Goal: Information Seeking & Learning: Understand process/instructions

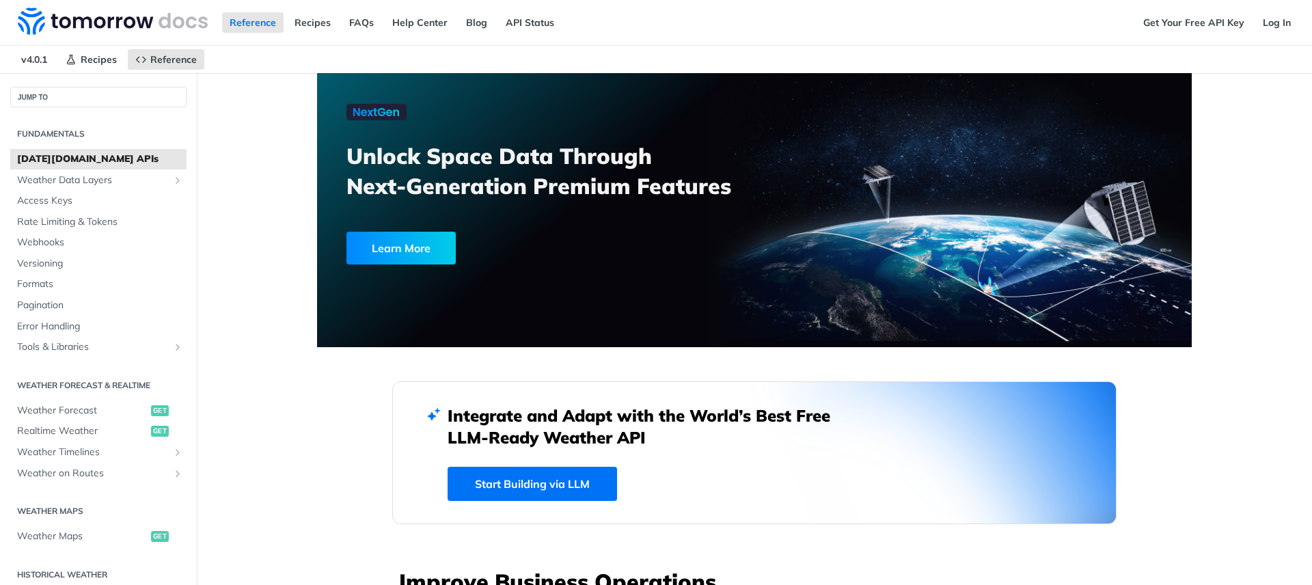
click at [433, 48] on nav "v4.0.1 Recipes Reference" at bounding box center [649, 59] width 1298 height 27
click at [51, 197] on span "Access Keys" at bounding box center [100, 201] width 166 height 14
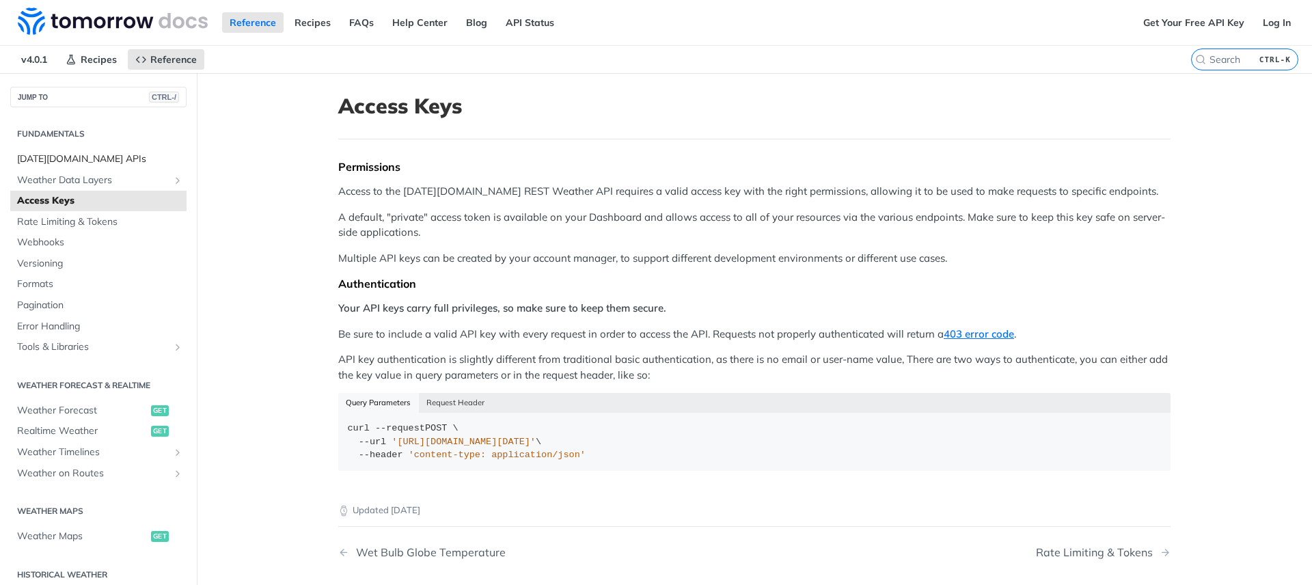
click at [74, 161] on span "[DATE][DOMAIN_NAME] APIs" at bounding box center [100, 159] width 166 height 14
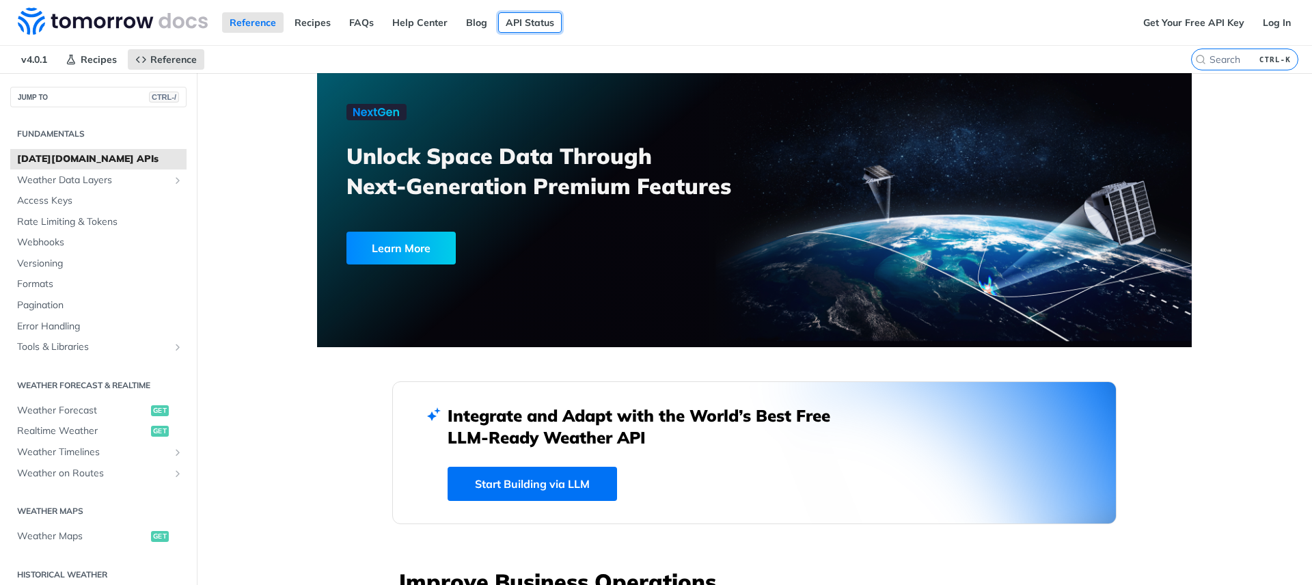
click at [519, 25] on link "API Status" at bounding box center [530, 22] width 64 height 20
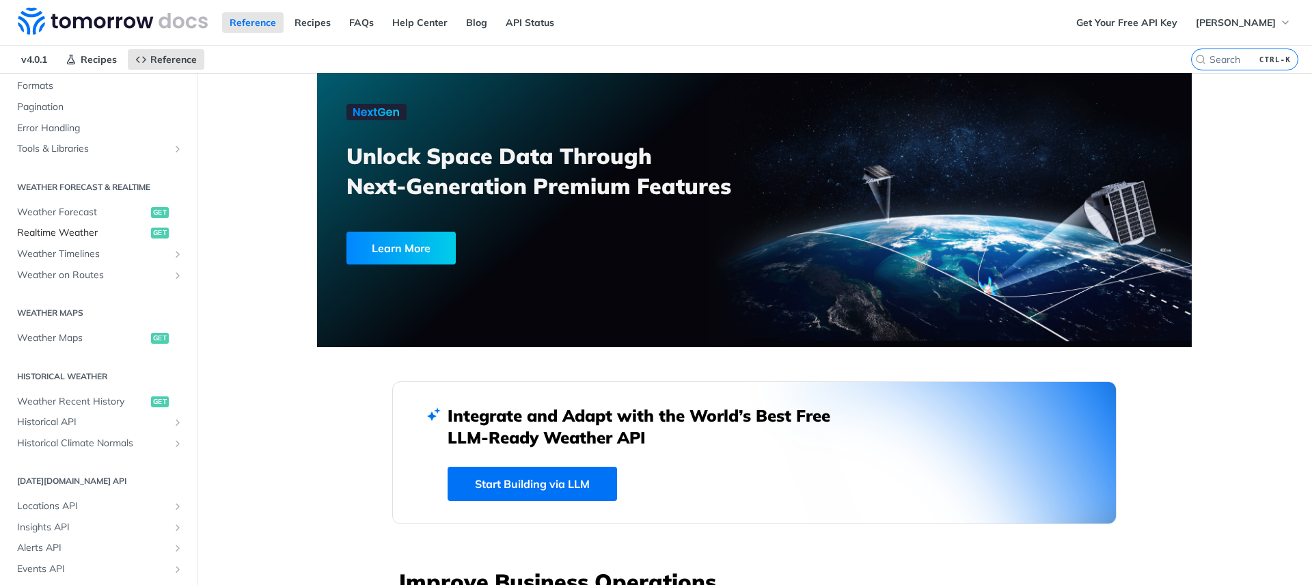
scroll to position [189, 0]
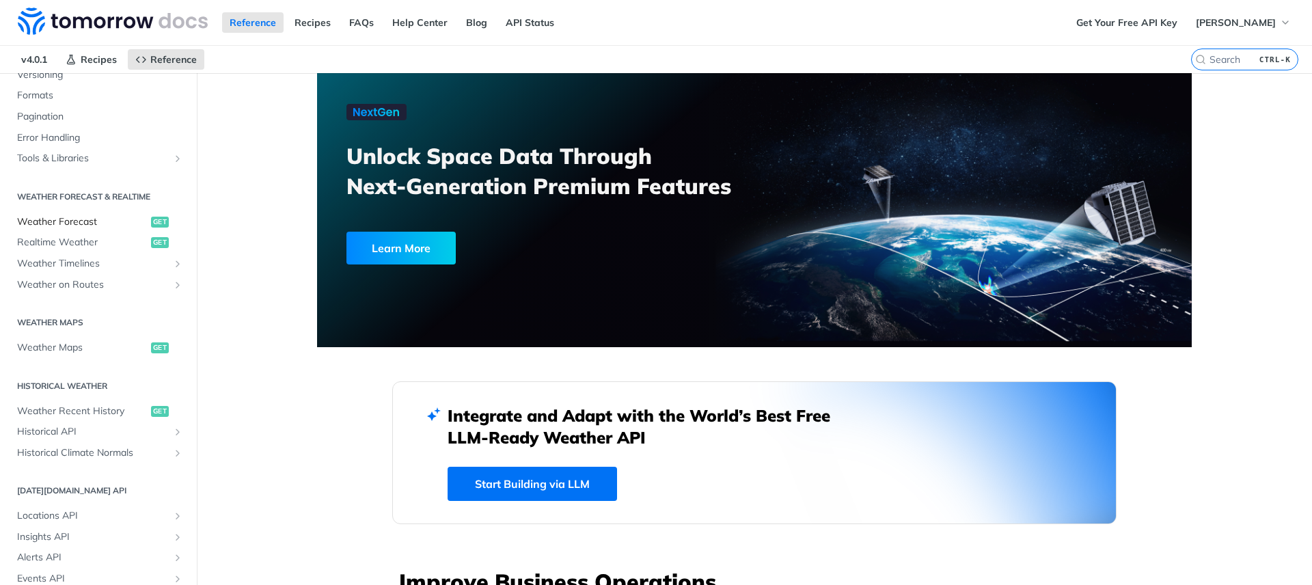
click at [63, 224] on span "Weather Forecast" at bounding box center [82, 222] width 131 height 14
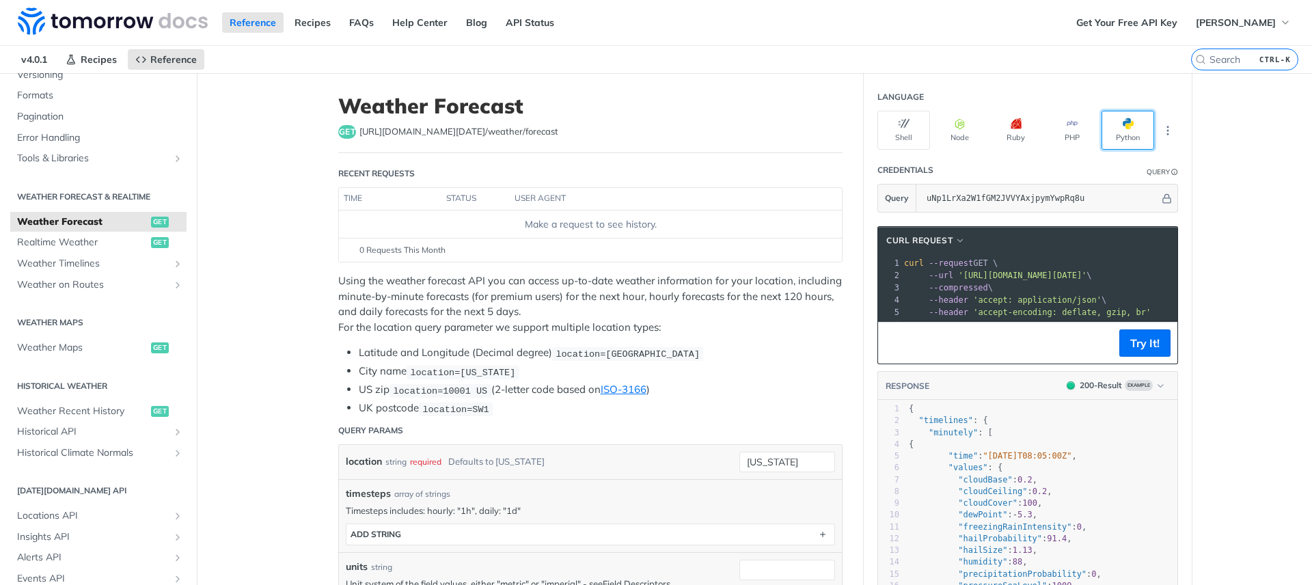
click at [1121, 129] on button "Python" at bounding box center [1128, 130] width 53 height 39
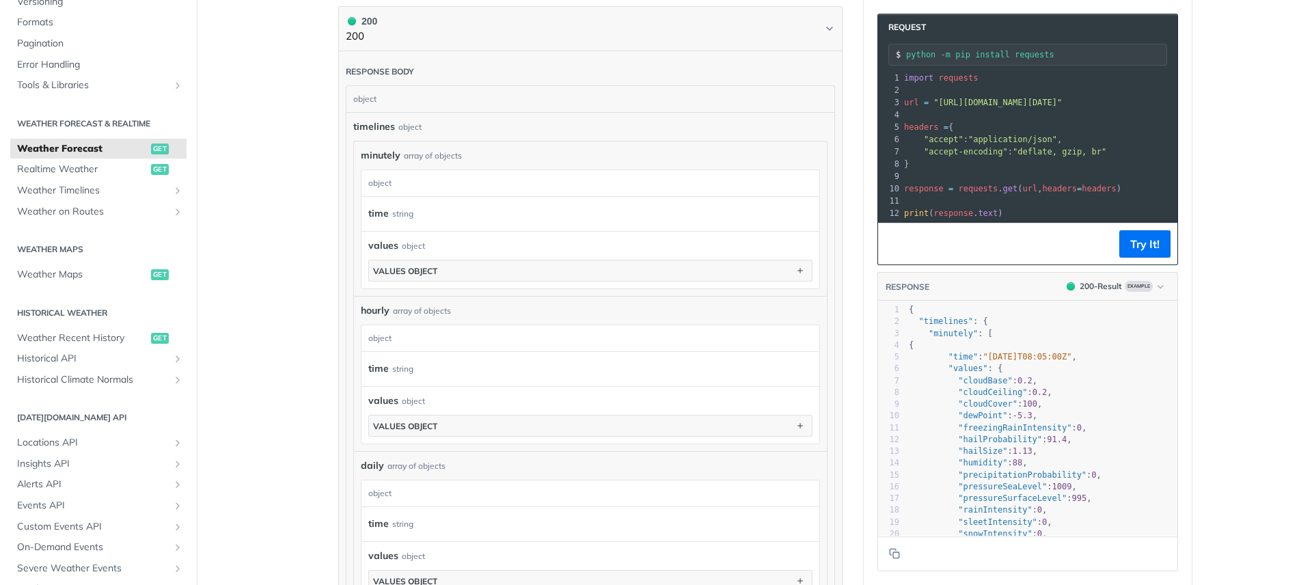
scroll to position [730, 0]
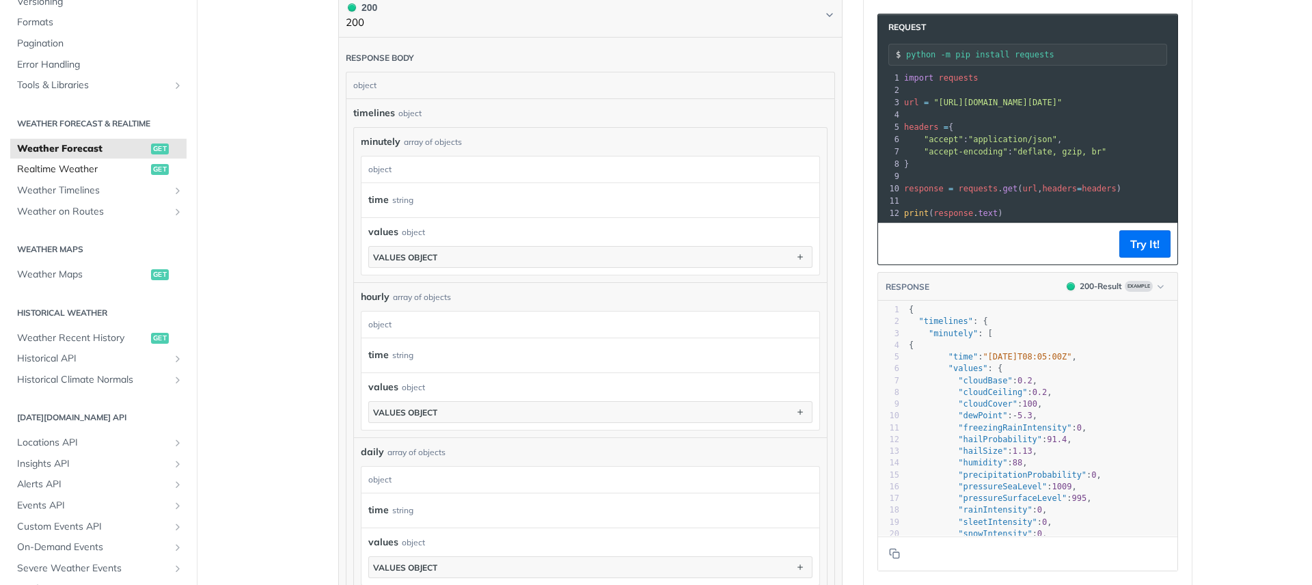
click at [92, 167] on span "Realtime Weather" at bounding box center [82, 170] width 131 height 14
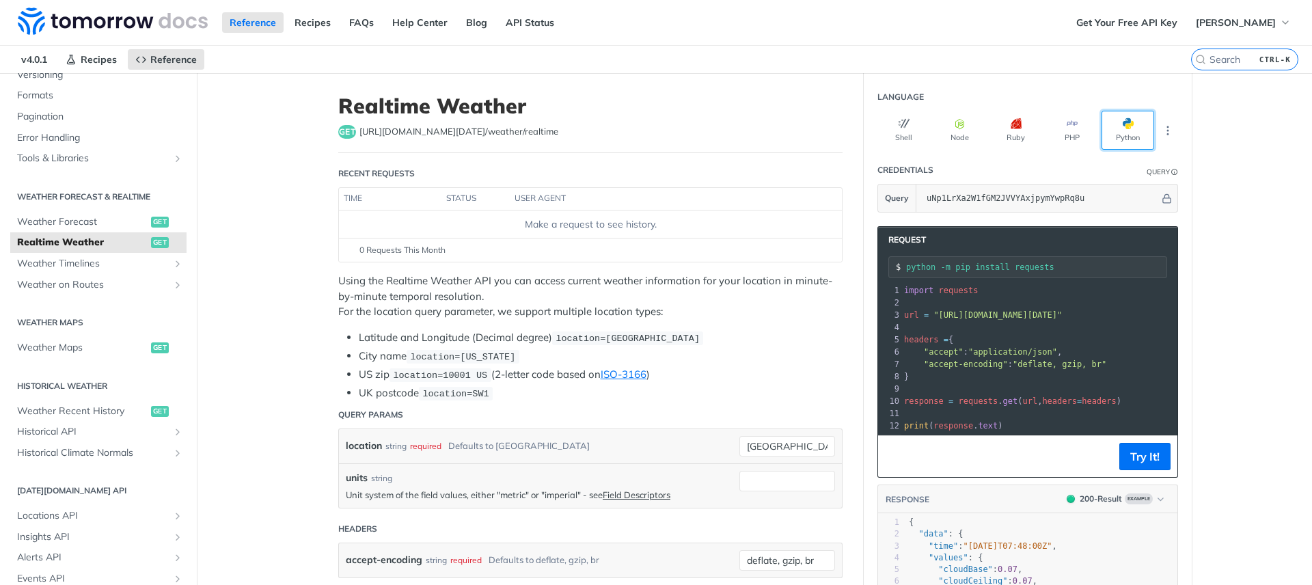
click at [1124, 135] on button "Python" at bounding box center [1128, 130] width 53 height 39
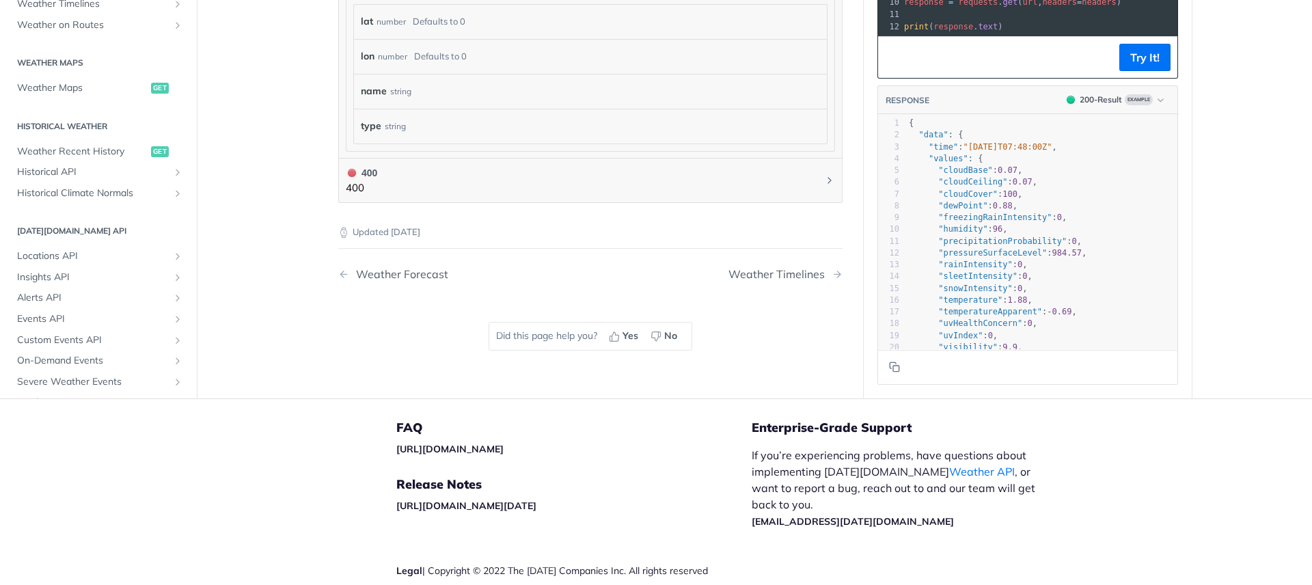
scroll to position [903, 0]
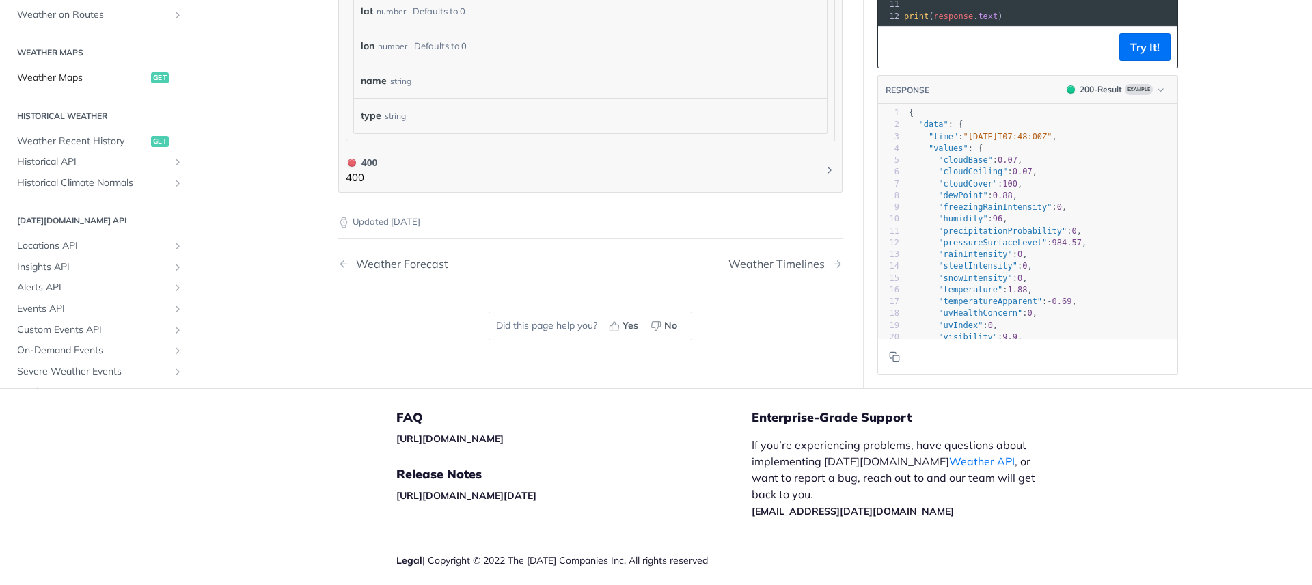
click at [151, 76] on span "get" at bounding box center [160, 77] width 18 height 11
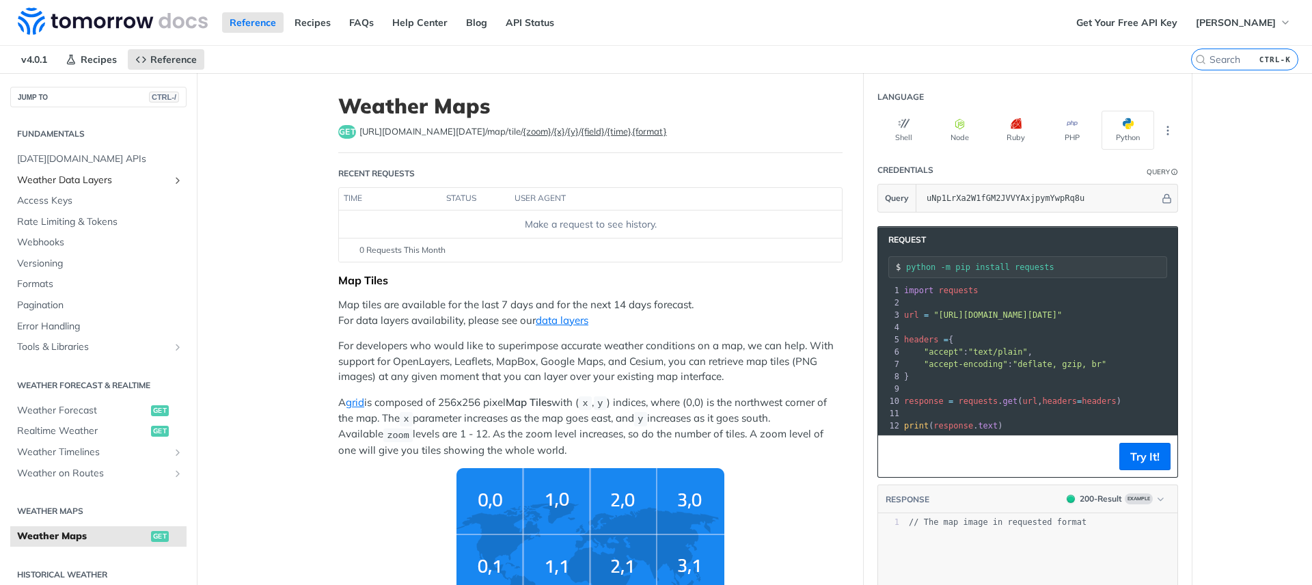
click at [69, 181] on span "Weather Data Layers" at bounding box center [93, 181] width 152 height 14
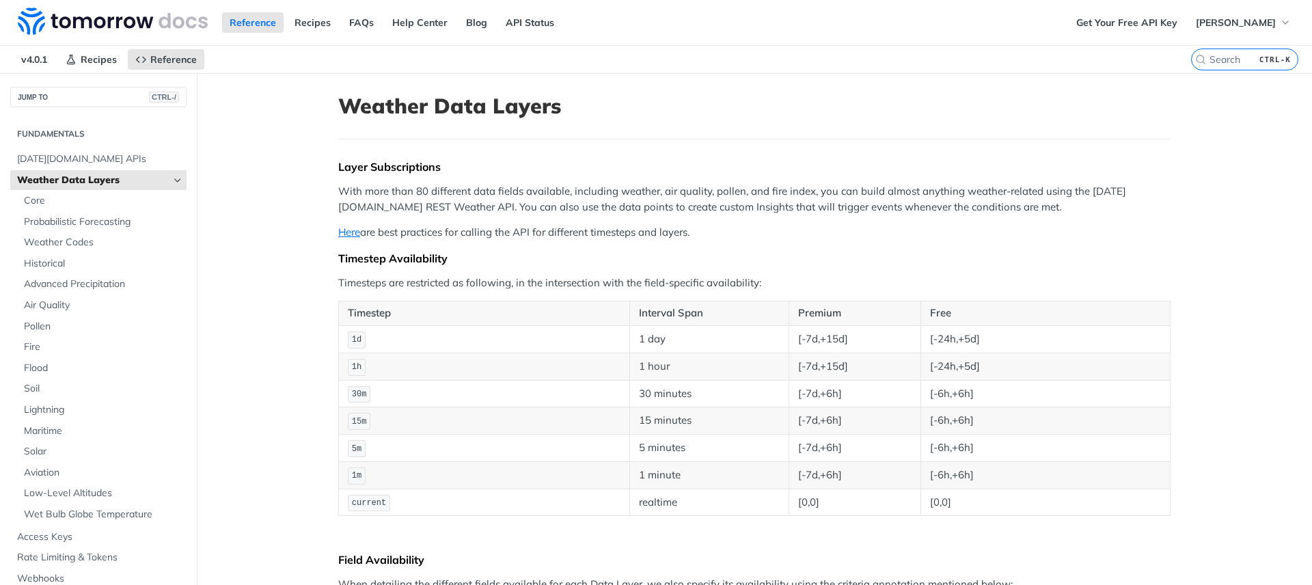
click at [172, 182] on icon "Hide subpages for Weather Data Layers" at bounding box center [177, 180] width 11 height 11
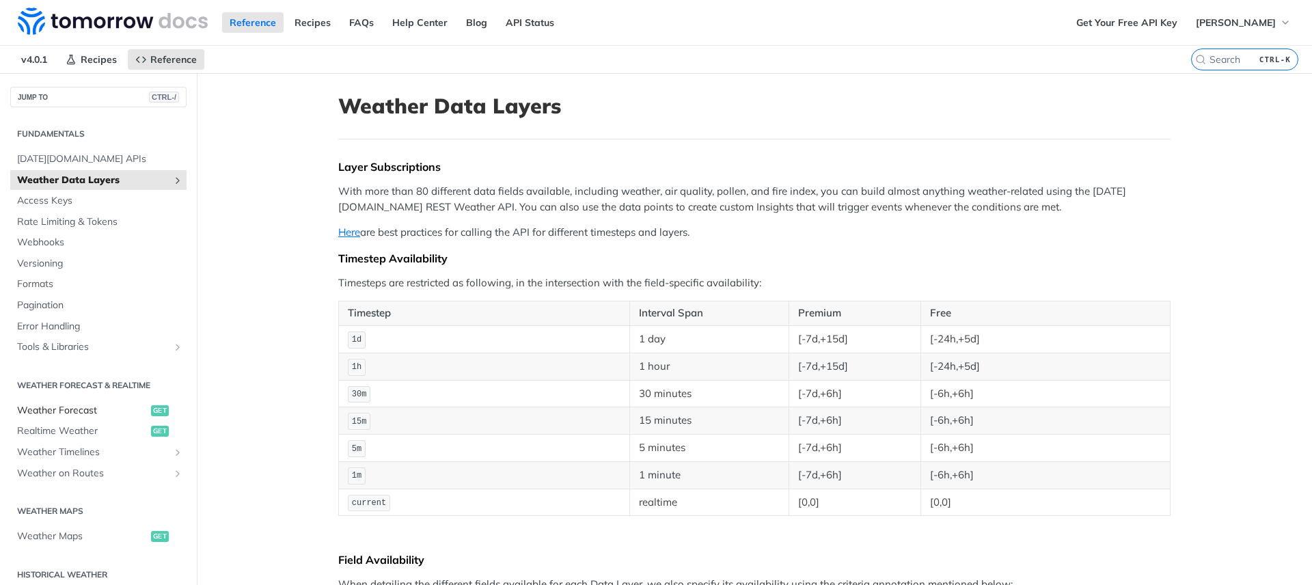
click at [61, 412] on span "Weather Forecast" at bounding box center [82, 411] width 131 height 14
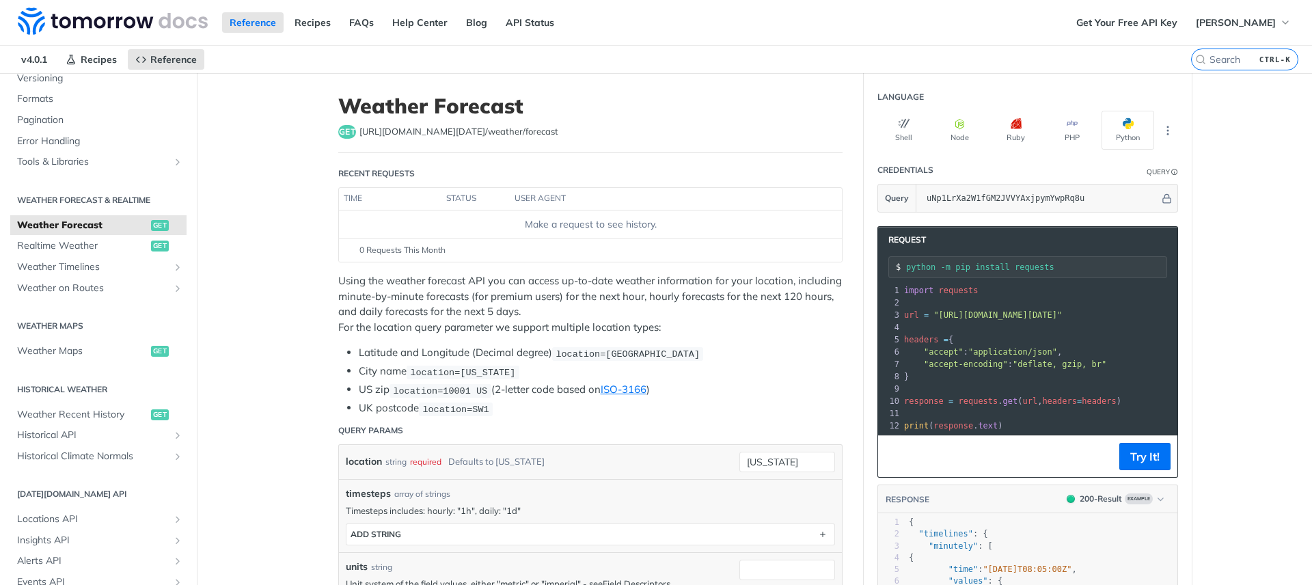
scroll to position [187, 0]
click at [70, 249] on span "Realtime Weather" at bounding box center [82, 245] width 131 height 14
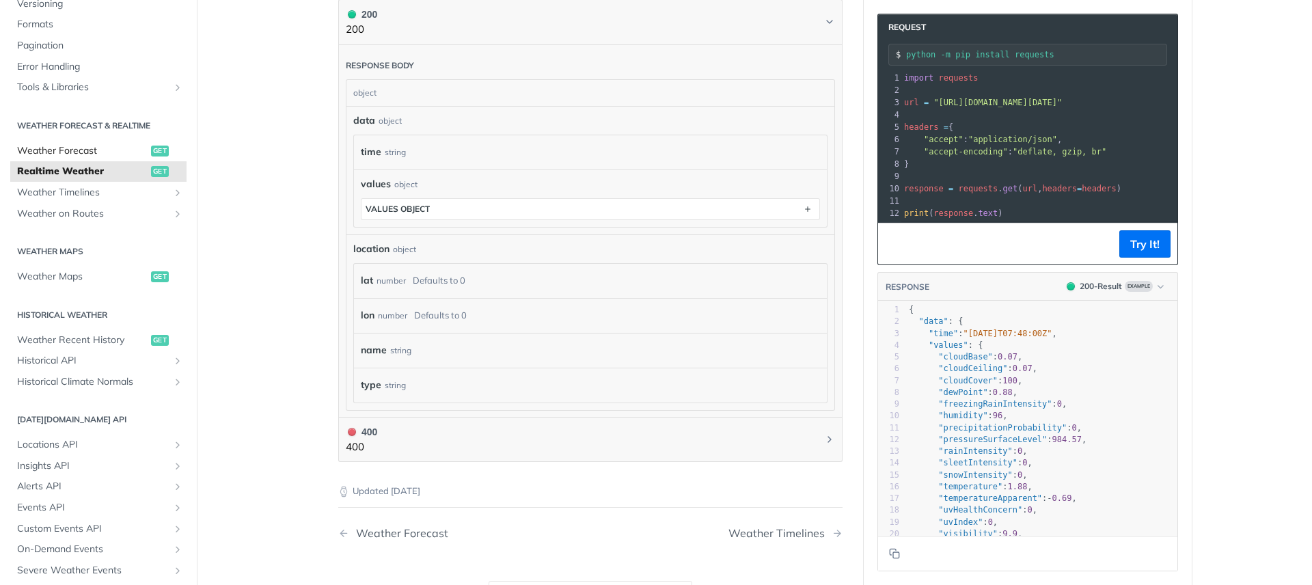
click at [70, 146] on span "Weather Forecast" at bounding box center [82, 151] width 131 height 14
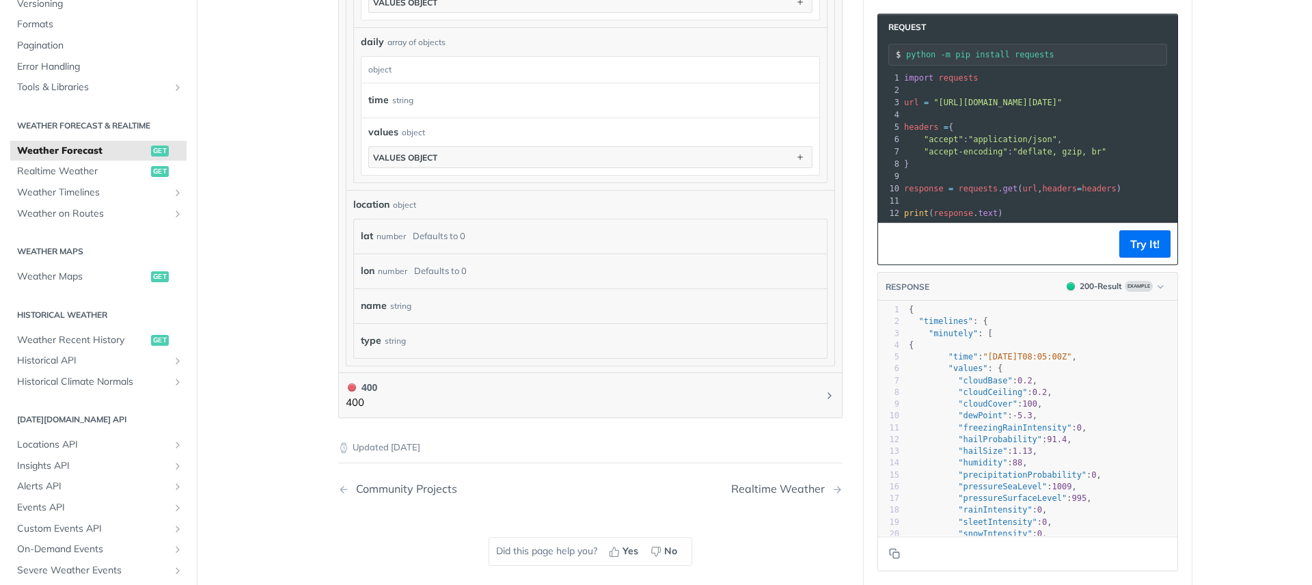
scroll to position [1147, 0]
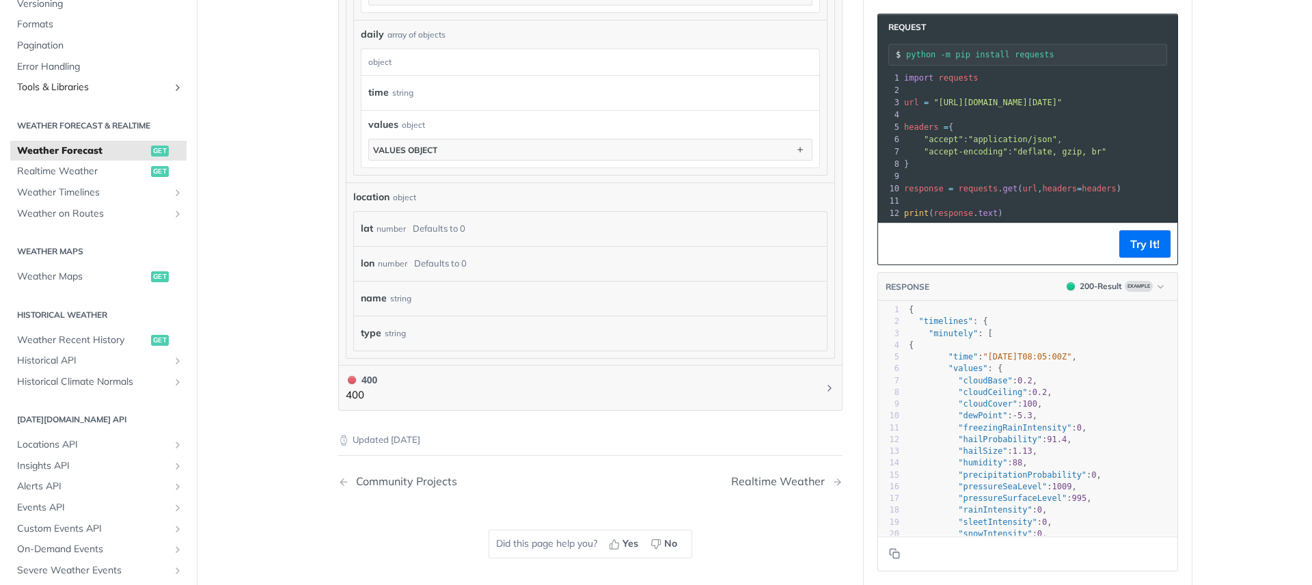
click at [172, 87] on icon "Show subpages for Tools & Libraries" at bounding box center [177, 87] width 11 height 11
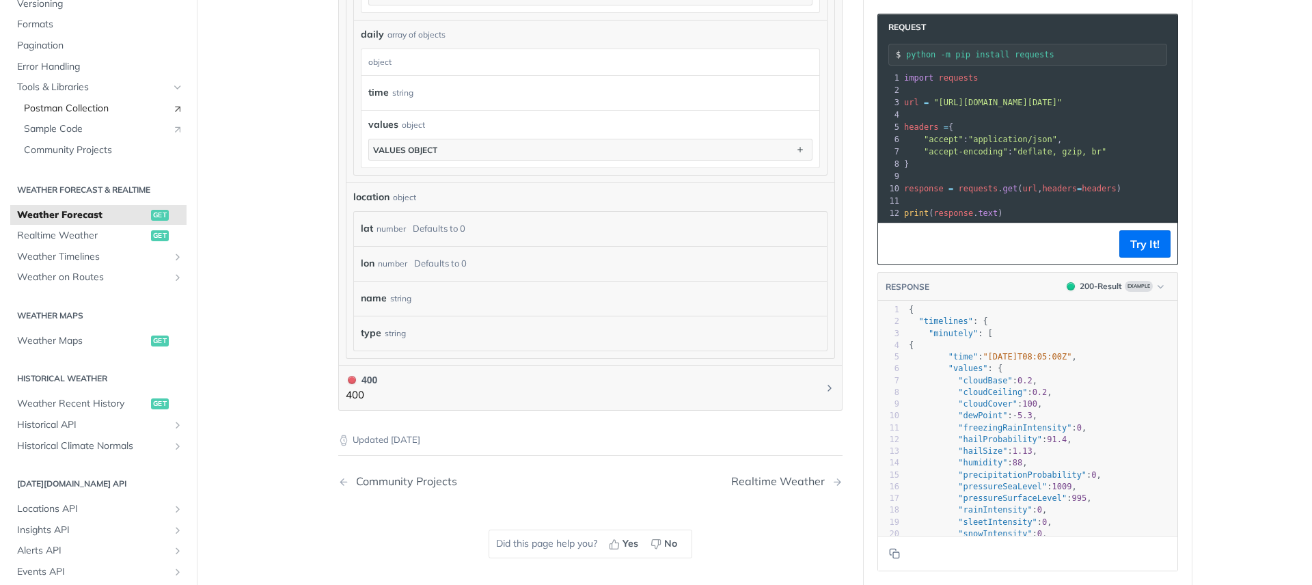
click at [109, 107] on span "Postman Collection" at bounding box center [94, 109] width 141 height 14
